Goal: Transaction & Acquisition: Download file/media

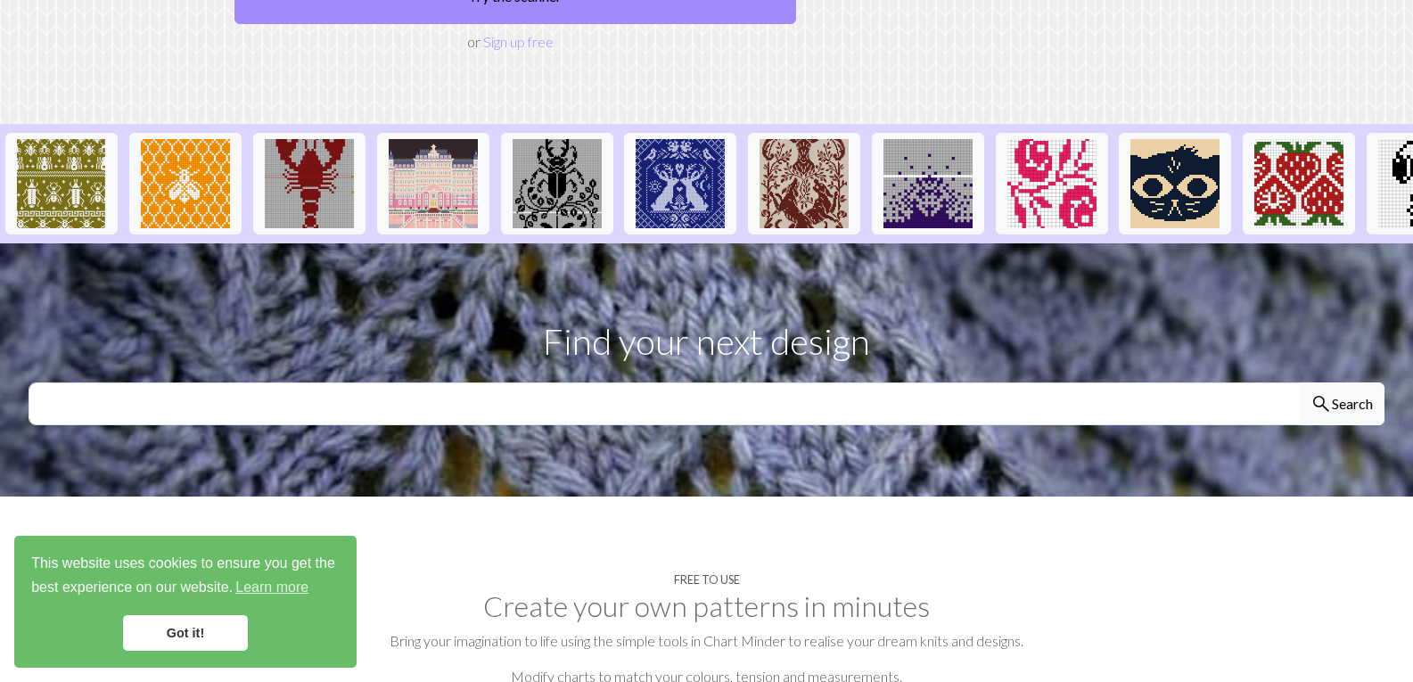
scroll to position [348, 0]
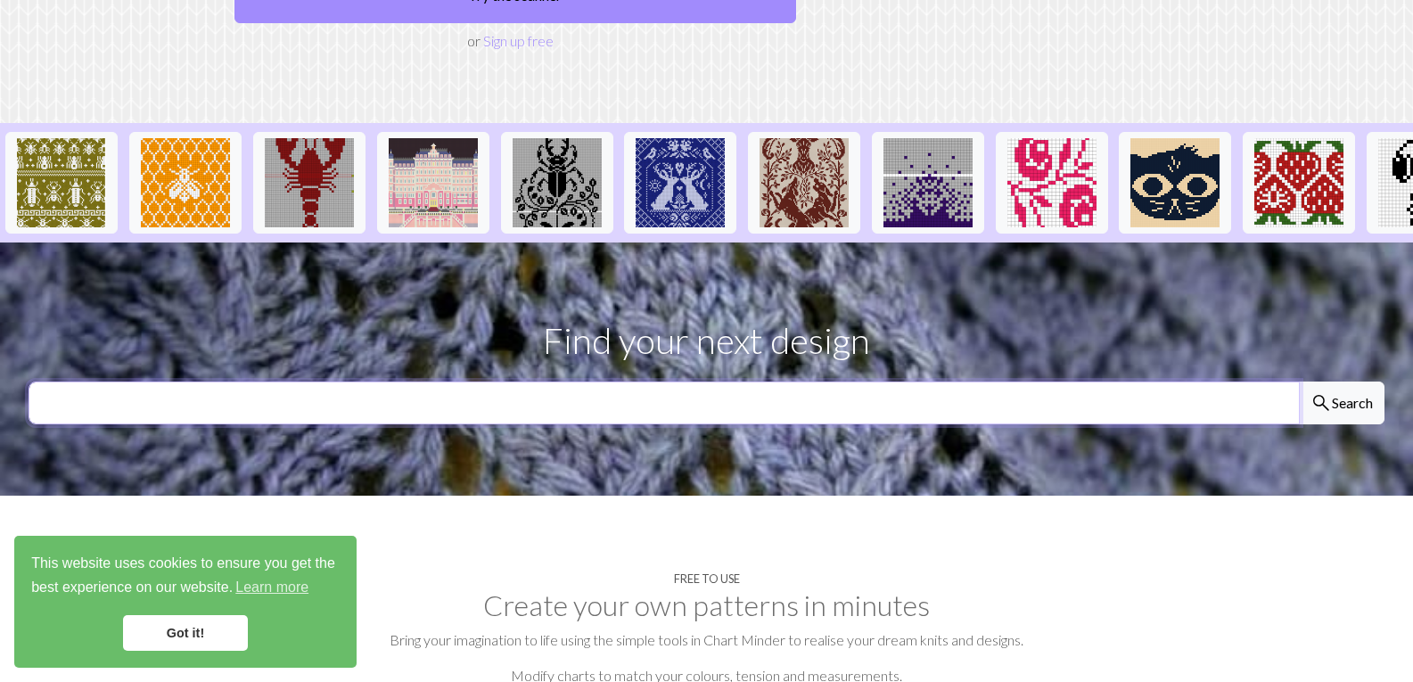
click at [400, 382] on input "text" at bounding box center [665, 403] width 1272 height 43
type input "hearts"
click at [1299, 382] on button "search Search" at bounding box center [1342, 403] width 86 height 43
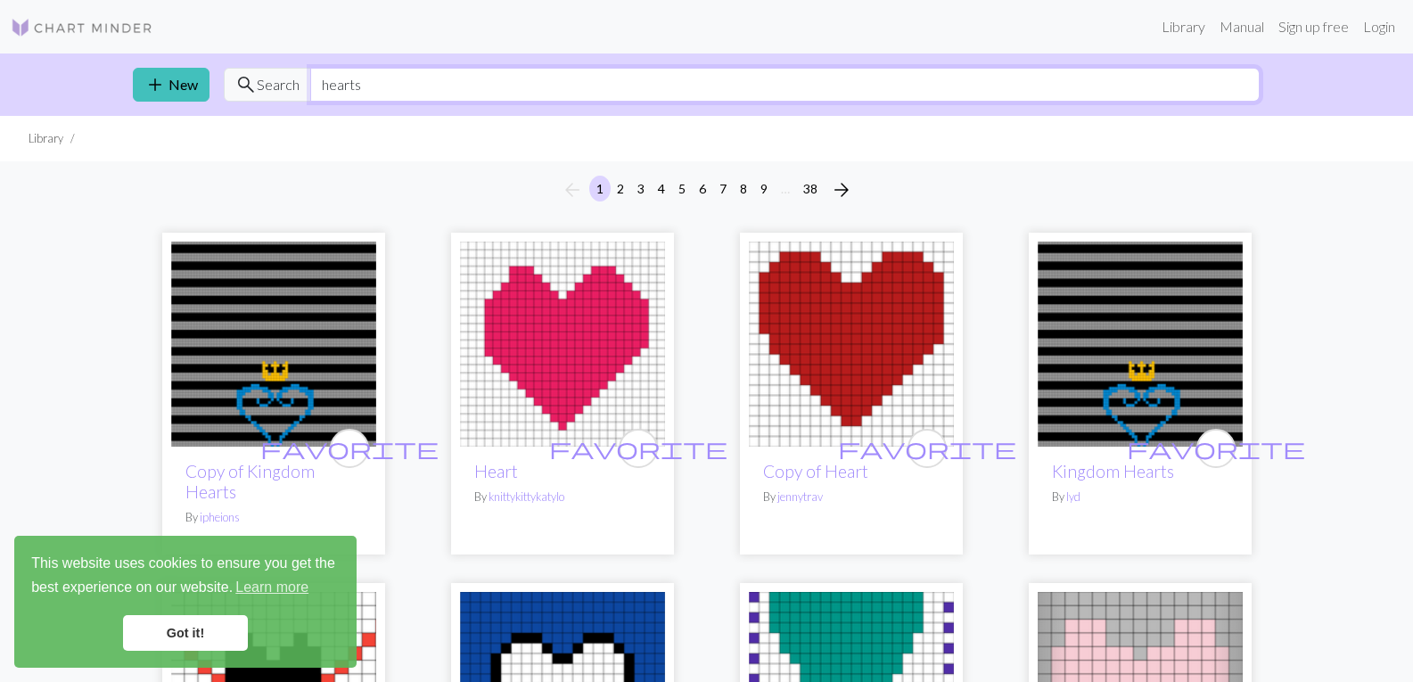
drag, startPoint x: 362, startPoint y: 83, endPoint x: 302, endPoint y: 81, distance: 59.8
click at [302, 81] on div "search Search hearts" at bounding box center [742, 85] width 1036 height 34
type input "snowflake"
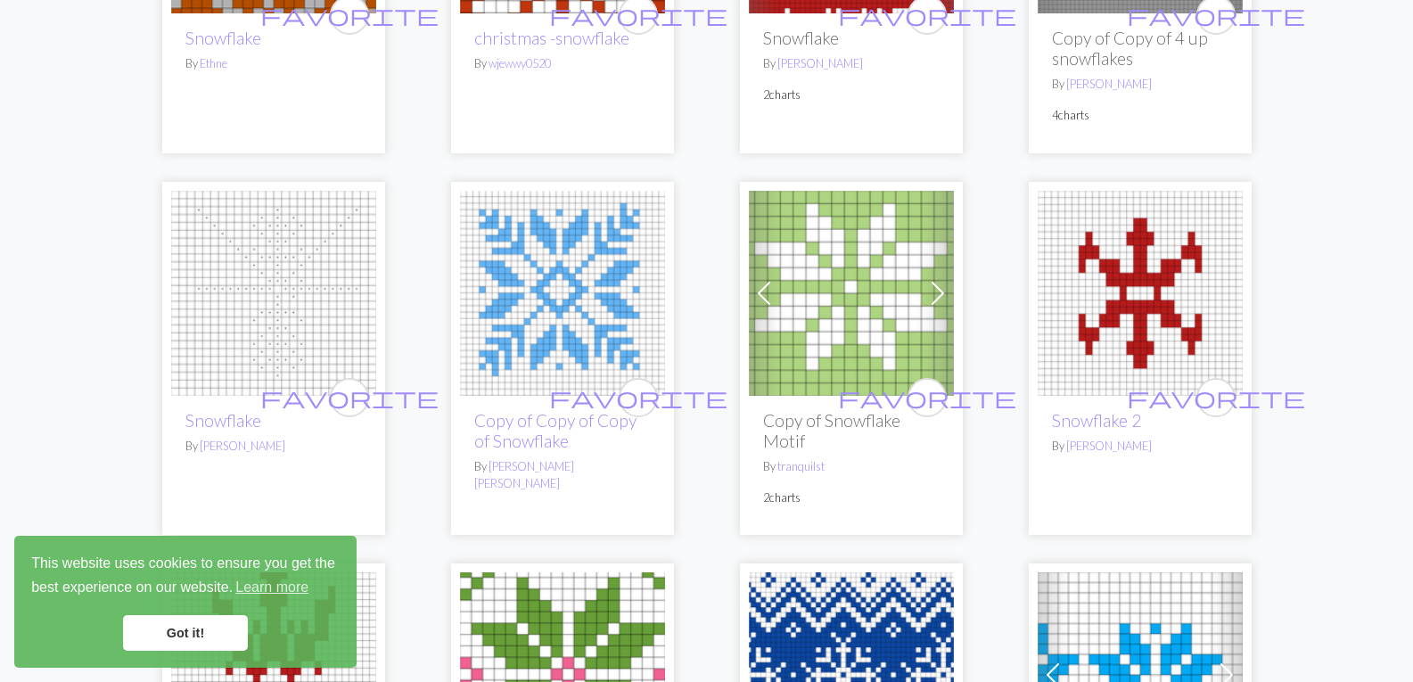
scroll to position [434, 0]
click at [572, 336] on img at bounding box center [562, 292] width 205 height 205
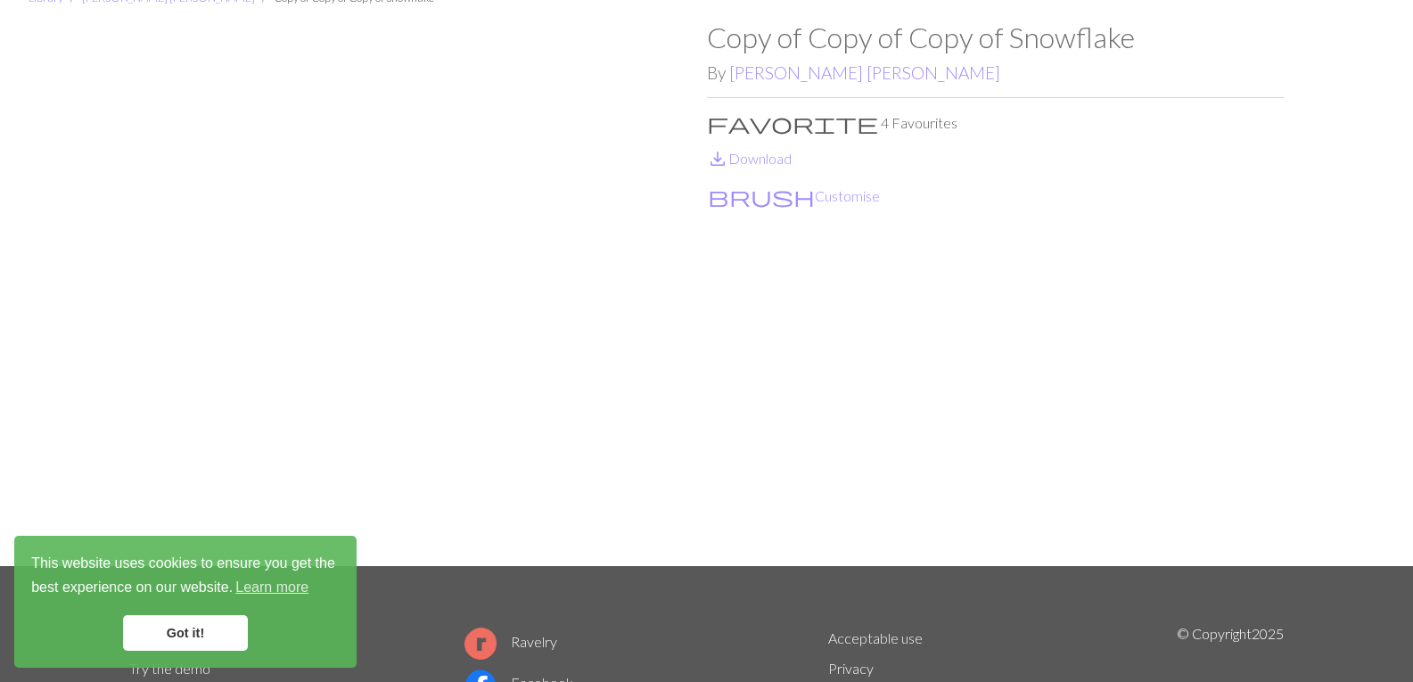
scroll to position [64, 0]
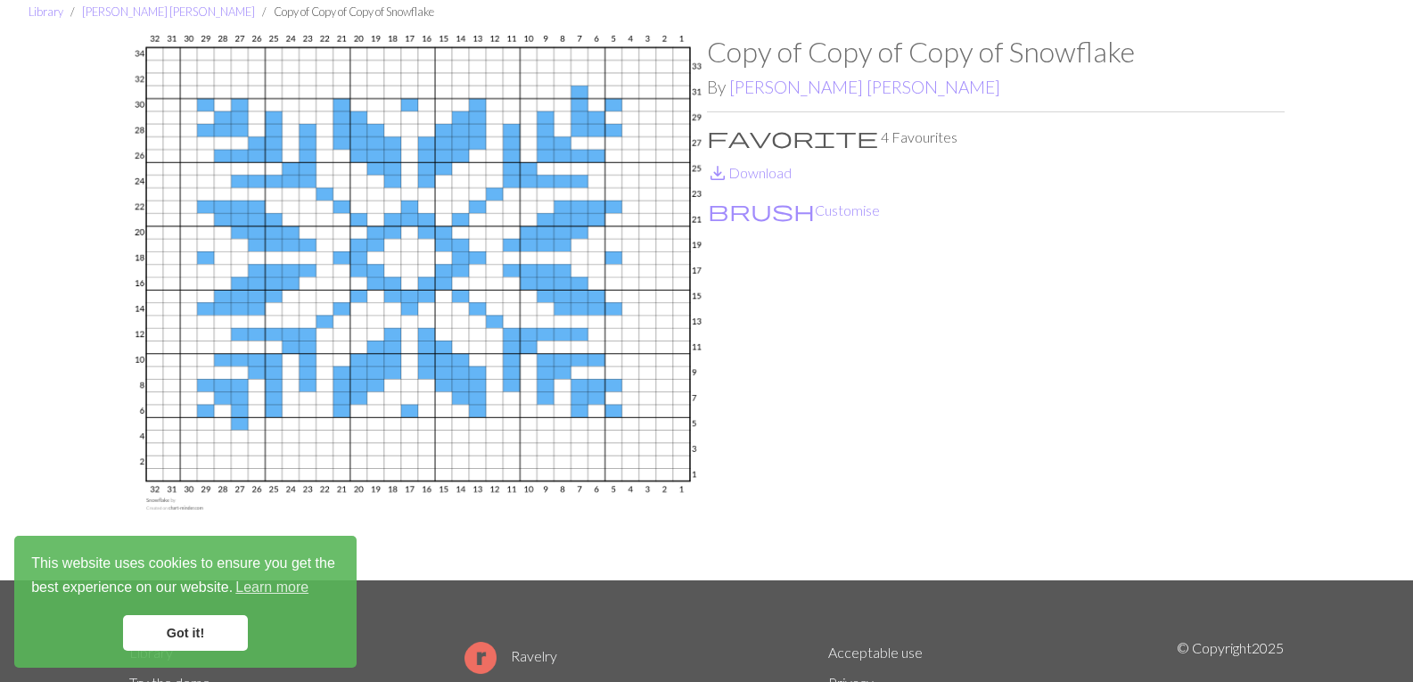
click at [165, 635] on link "Got it!" at bounding box center [185, 633] width 125 height 36
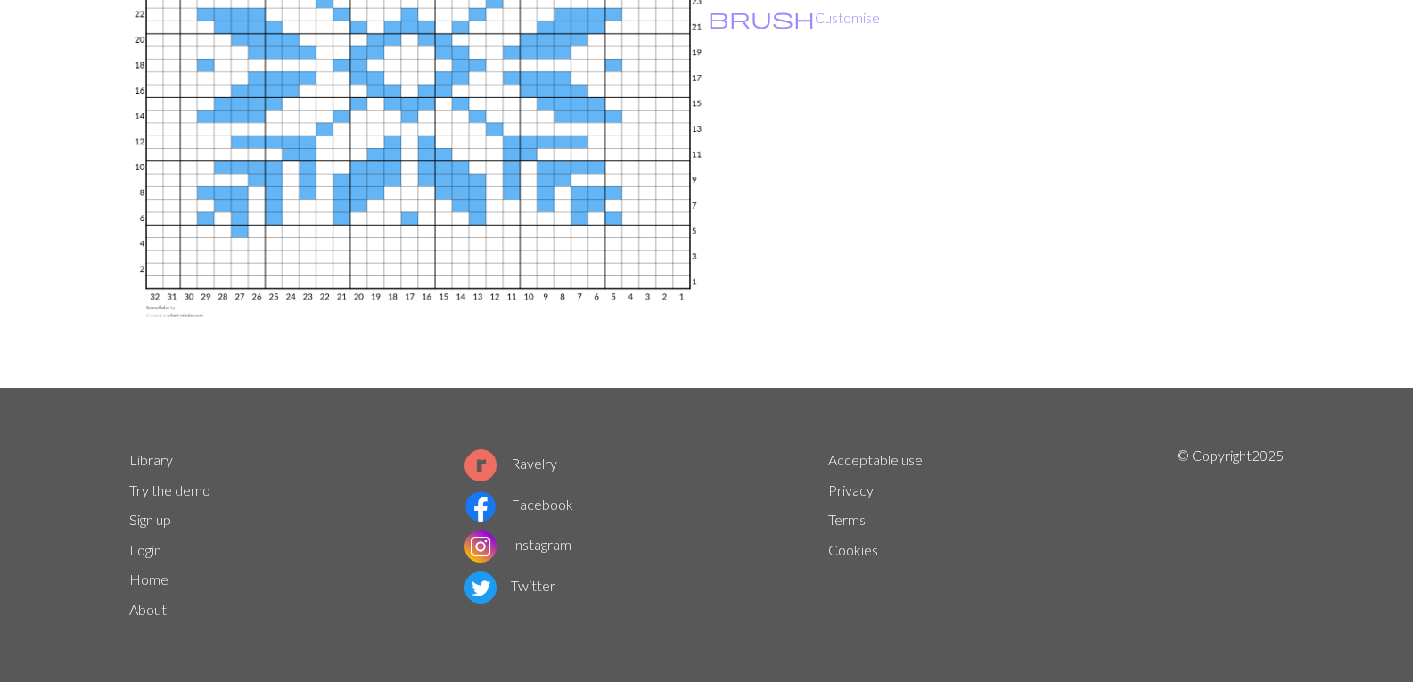
scroll to position [0, 0]
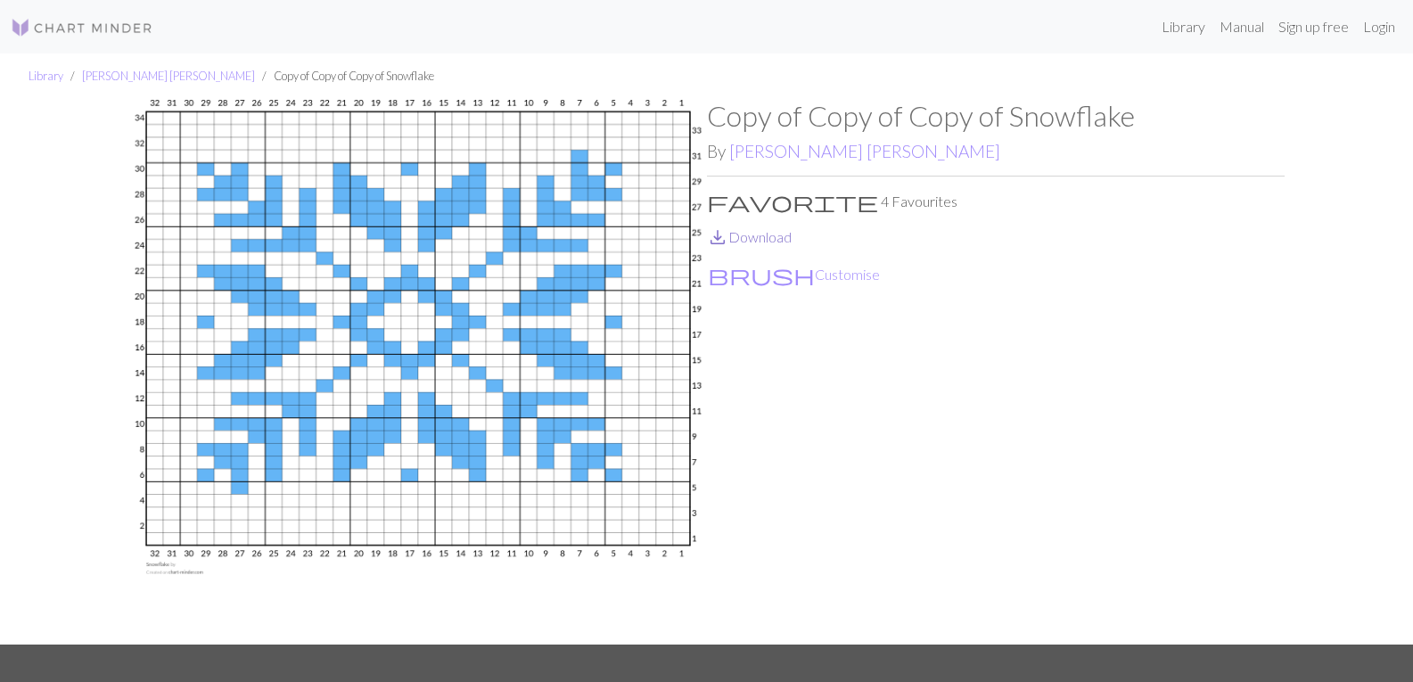
click at [762, 239] on link "save_alt Download" at bounding box center [749, 236] width 85 height 17
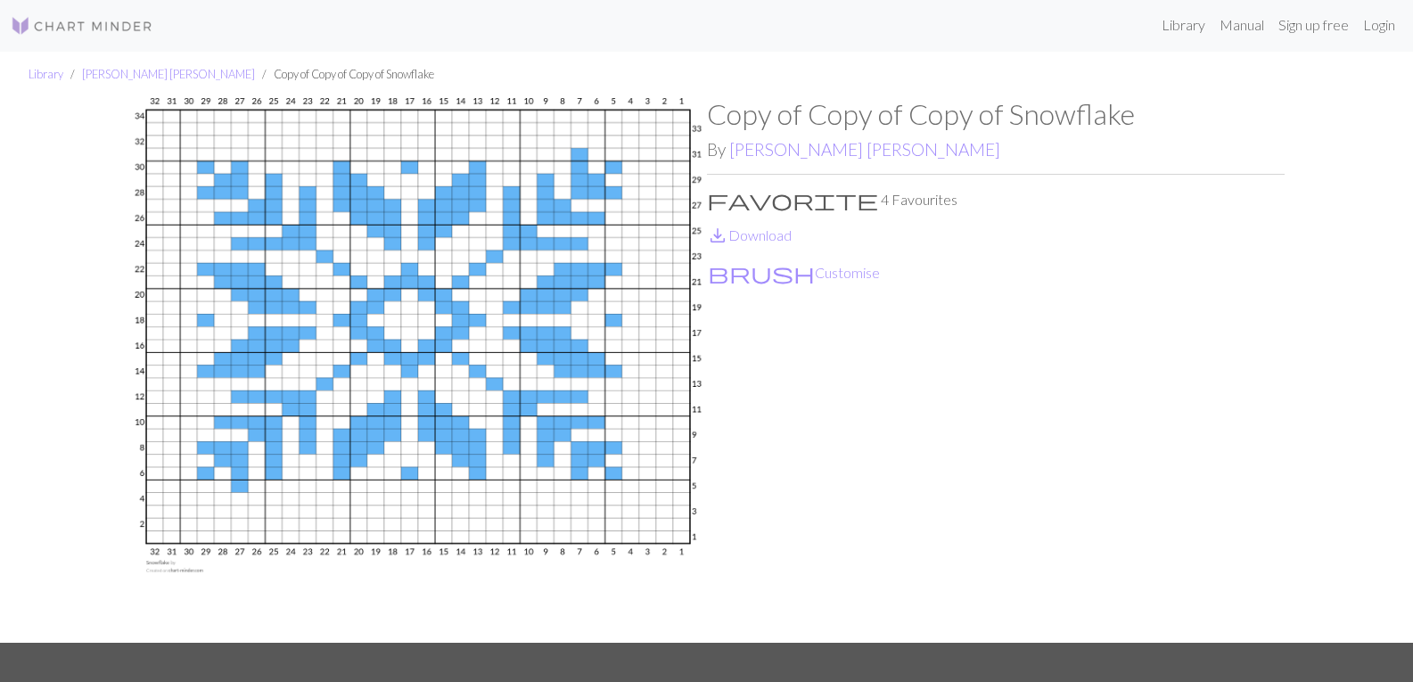
click at [707, 227] on link "save_alt Download" at bounding box center [749, 235] width 85 height 17
